Goal: Find specific page/section: Find specific page/section

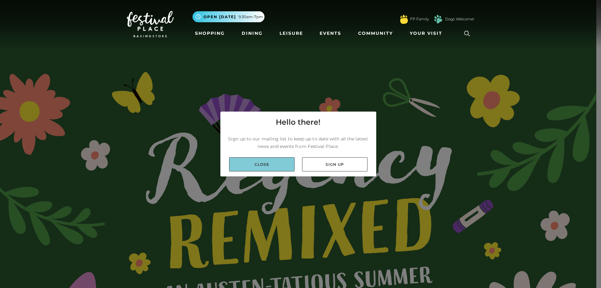
click at [259, 166] on link "Close" at bounding box center [261, 164] width 65 height 14
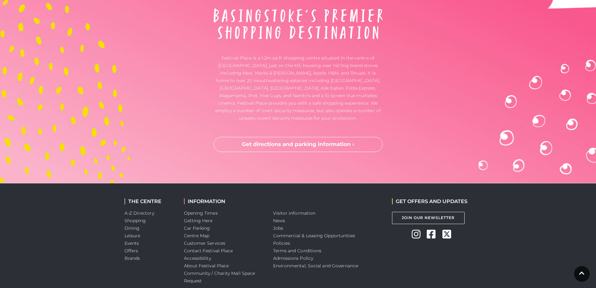
scroll to position [2066, 0]
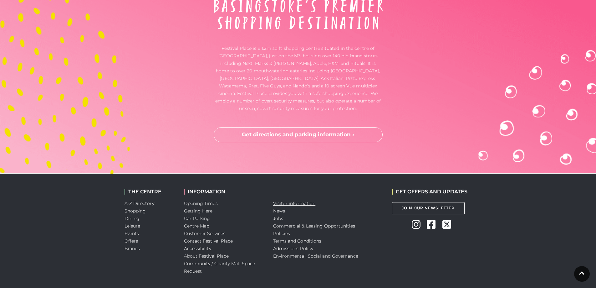
click at [290, 204] on link "Visitor information" at bounding box center [294, 203] width 43 height 6
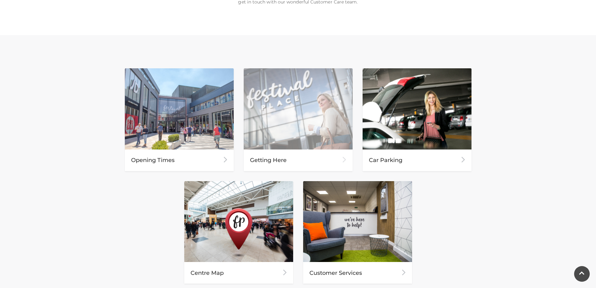
scroll to position [250, 0]
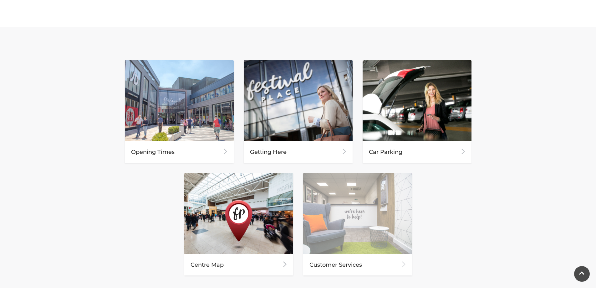
click at [354, 226] on img at bounding box center [357, 213] width 109 height 81
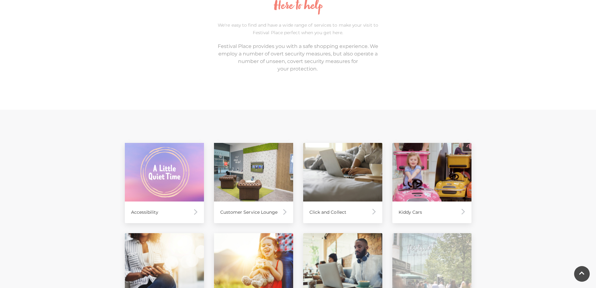
scroll to position [188, 0]
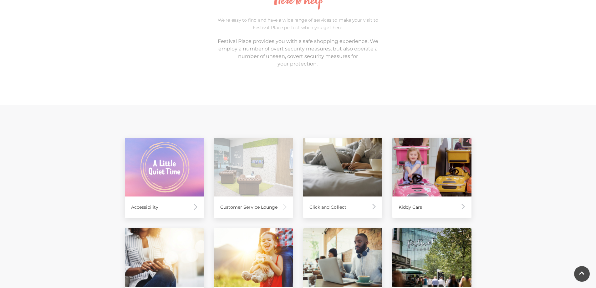
click at [254, 208] on div "Customer Service Lounge" at bounding box center [253, 207] width 79 height 22
